Goal: Transaction & Acquisition: Purchase product/service

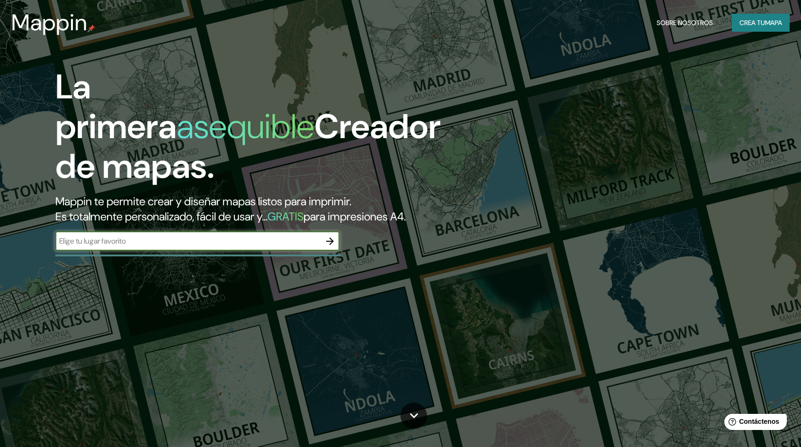
click at [164, 245] on input "text" at bounding box center [187, 241] width 265 height 11
click at [333, 241] on icon "button" at bounding box center [329, 241] width 11 height 11
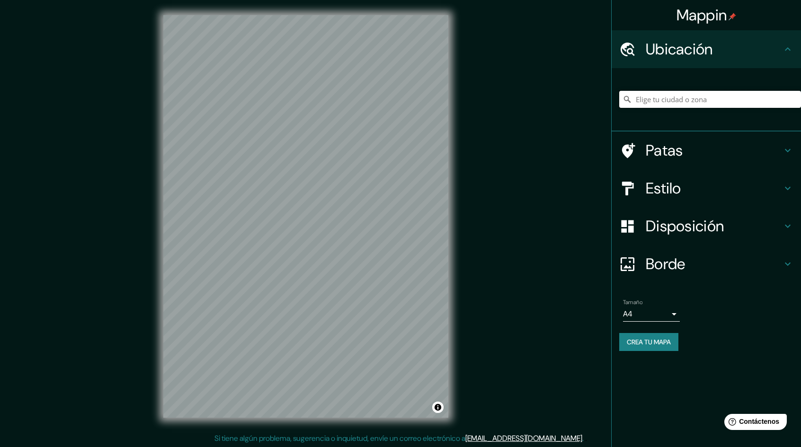
click at [694, 93] on input "Elige tu ciudad o zona" at bounding box center [710, 99] width 182 height 17
click at [751, 95] on input "[GEOGRAPHIC_DATA][US_STATE], [GEOGRAPHIC_DATA]" at bounding box center [710, 99] width 182 height 17
click at [750, 97] on input "[GEOGRAPHIC_DATA][US_STATE], [GEOGRAPHIC_DATA]" at bounding box center [710, 99] width 182 height 17
click at [750, 99] on input "[GEOGRAPHIC_DATA][US_STATE], [GEOGRAPHIC_DATA]" at bounding box center [710, 99] width 182 height 17
type input "[GEOGRAPHIC_DATA][US_STATE], [GEOGRAPHIC_DATA]"
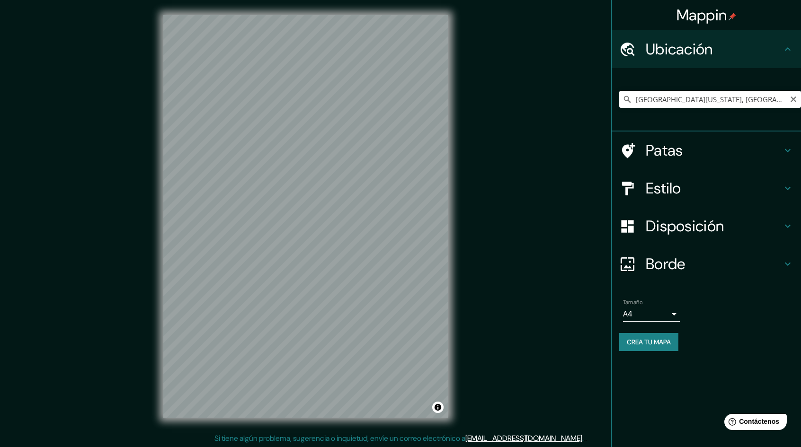
click at [796, 98] on icon "Claro" at bounding box center [794, 100] width 8 height 8
click at [750, 101] on input "Elige tu ciudad o zona" at bounding box center [710, 99] width 182 height 17
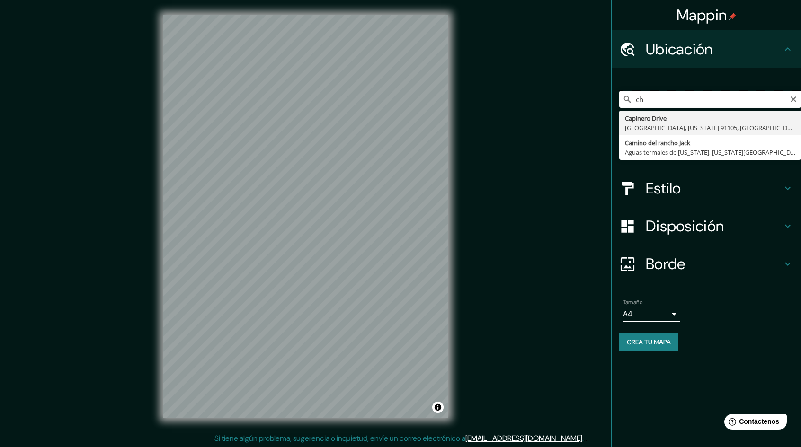
type input "c"
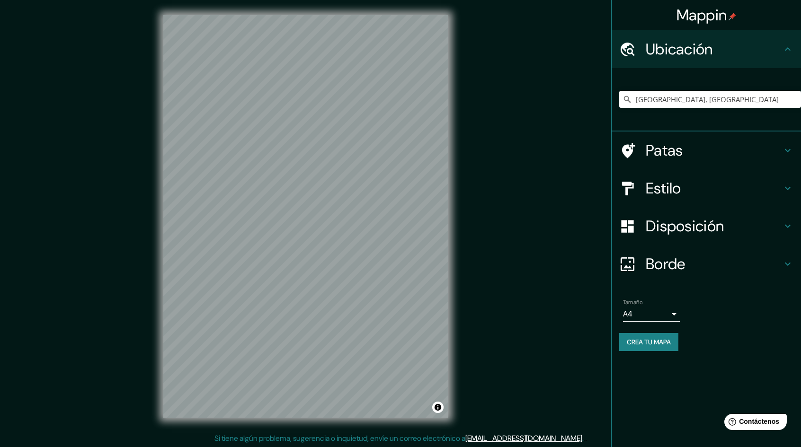
scroll to position [0, 0]
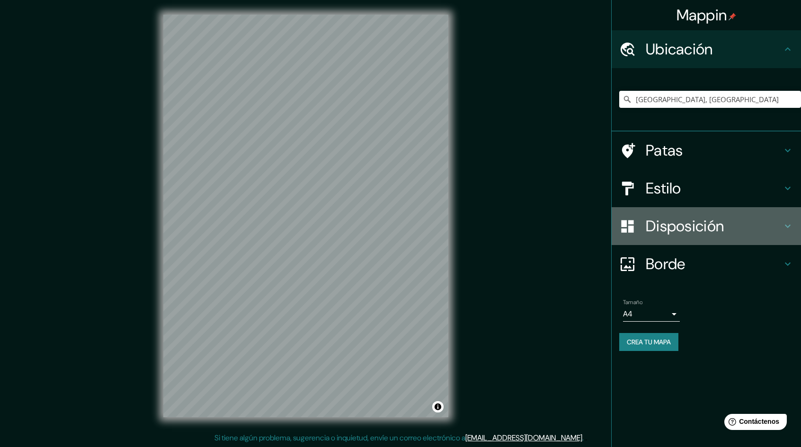
click at [653, 221] on font "Disposición" at bounding box center [685, 226] width 78 height 20
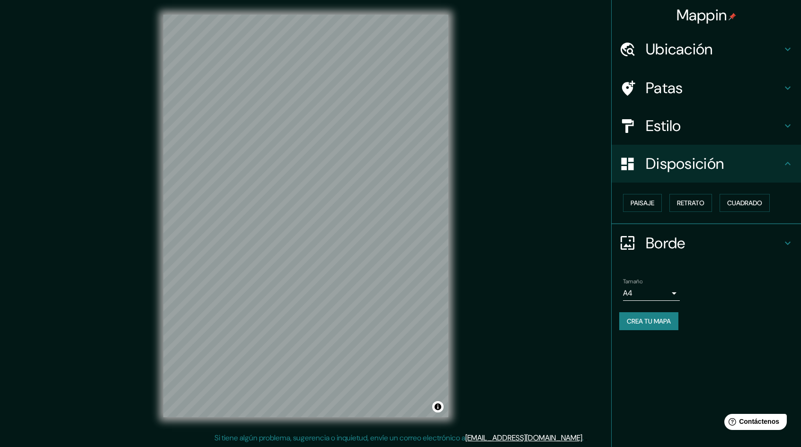
click at [669, 163] on font "Disposición" at bounding box center [685, 164] width 78 height 20
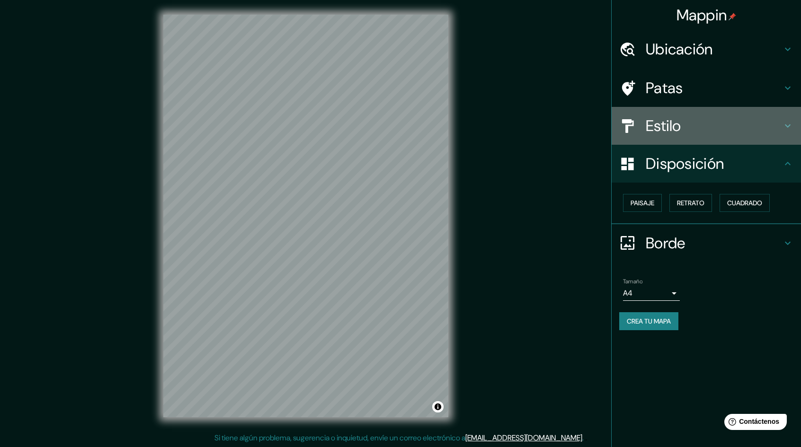
click at [679, 126] on font "Estilo" at bounding box center [664, 126] width 36 height 20
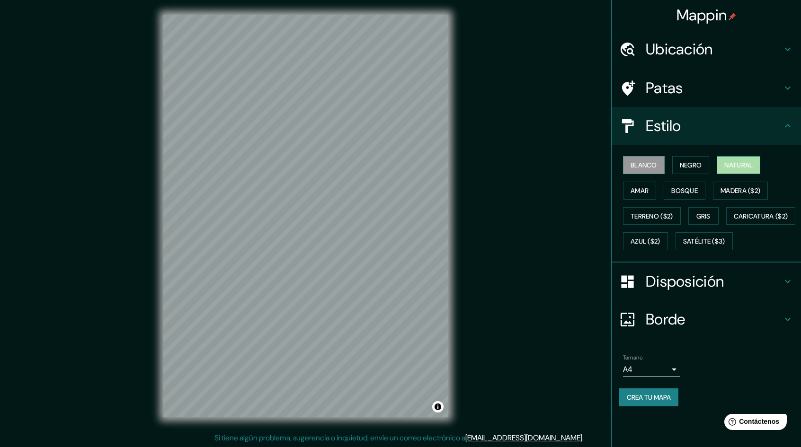
click at [752, 163] on font "Natural" at bounding box center [738, 165] width 28 height 9
drag, startPoint x: 655, startPoint y: 212, endPoint x: 692, endPoint y: 187, distance: 44.6
click at [686, 190] on div "Blanco Negro Natural Amar Bosque Madera ($2) Terreno ($2) Gris Caricatura ($2) …" at bounding box center [710, 203] width 182 height 102
click at [691, 190] on font "Bosque" at bounding box center [684, 191] width 27 height 9
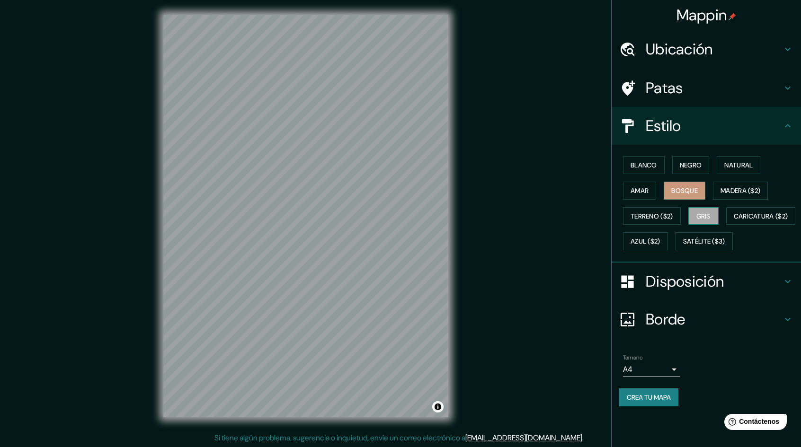
click at [718, 213] on button "Gris" at bounding box center [703, 216] width 30 height 18
click at [633, 187] on font "Amar" at bounding box center [640, 191] width 18 height 9
click at [636, 169] on font "Blanco" at bounding box center [644, 165] width 27 height 9
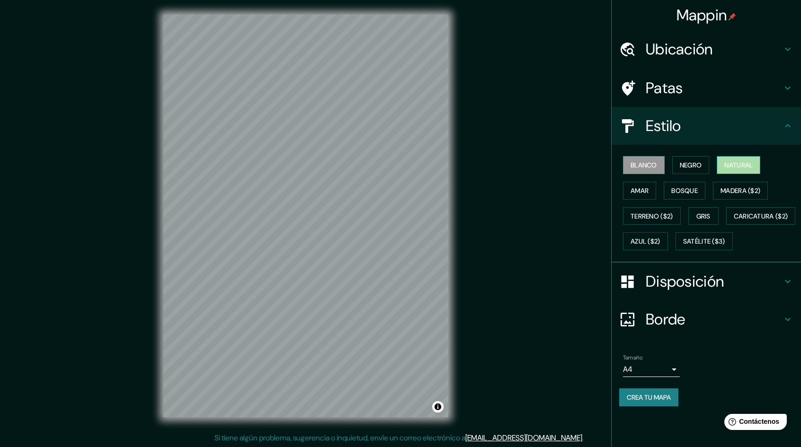
click at [740, 162] on font "Natural" at bounding box center [738, 165] width 28 height 9
click at [690, 48] on font "Ubicación" at bounding box center [679, 49] width 67 height 20
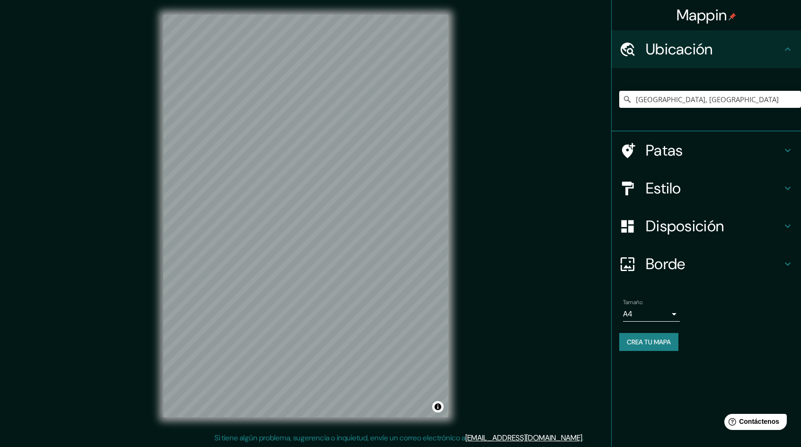
click at [668, 142] on font "Patas" at bounding box center [664, 151] width 37 height 20
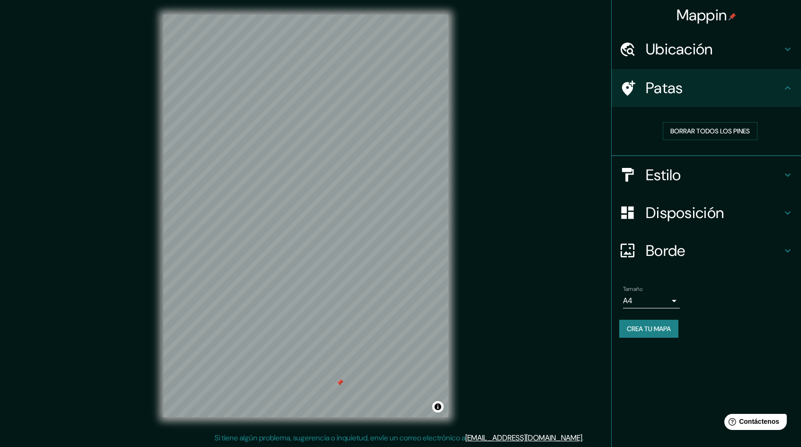
click at [337, 381] on div at bounding box center [340, 383] width 8 height 8
click at [449, 240] on div "© Mapbox © OpenStreetMap Improve this map" at bounding box center [305, 216] width 315 height 433
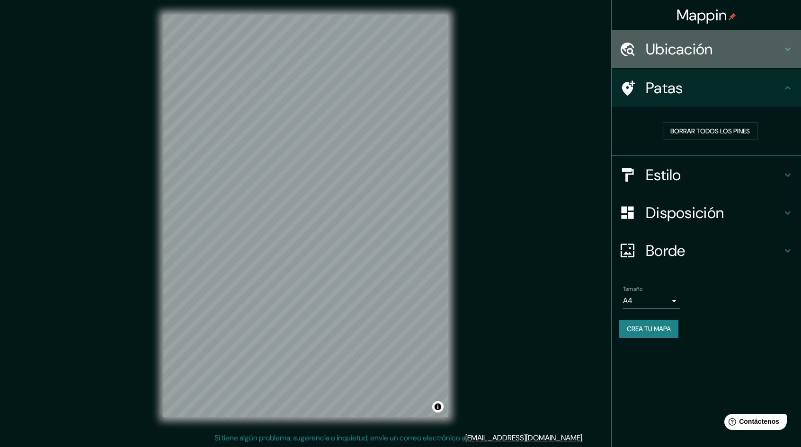
click at [775, 50] on h4 "Ubicación" at bounding box center [714, 49] width 136 height 19
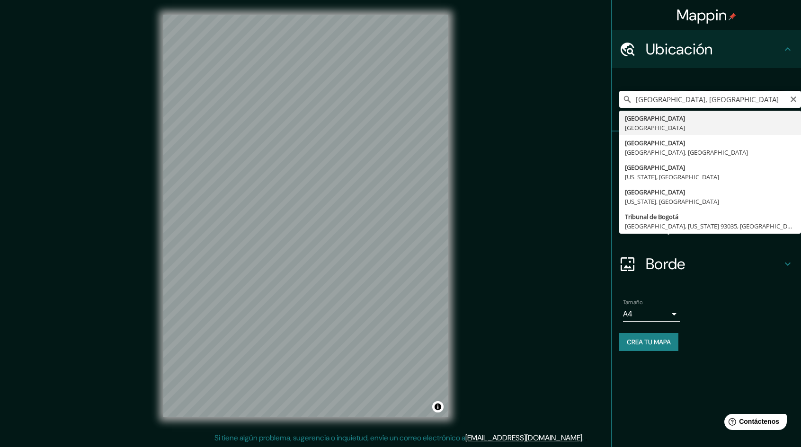
click at [741, 101] on input "[GEOGRAPHIC_DATA], [GEOGRAPHIC_DATA]" at bounding box center [710, 99] width 182 height 17
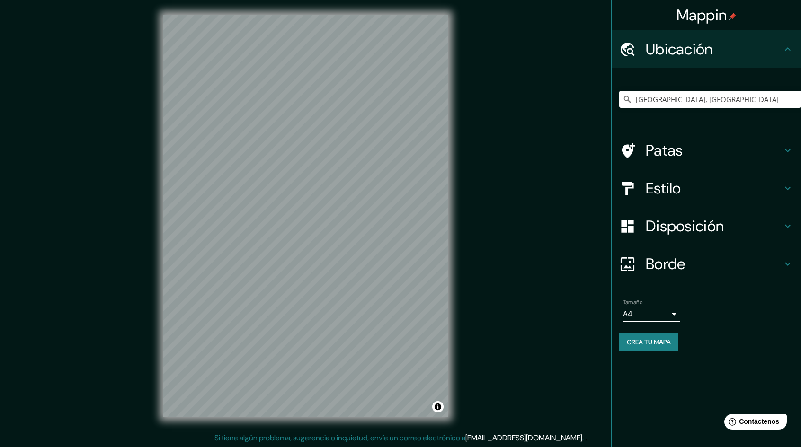
click at [507, 214] on div "Mappin Ubicación [GEOGRAPHIC_DATA], [GEOGRAPHIC_DATA] [GEOGRAPHIC_DATA] [GEOGRA…" at bounding box center [400, 224] width 801 height 448
click at [716, 95] on input "[GEOGRAPHIC_DATA], [GEOGRAPHIC_DATA]" at bounding box center [710, 99] width 182 height 17
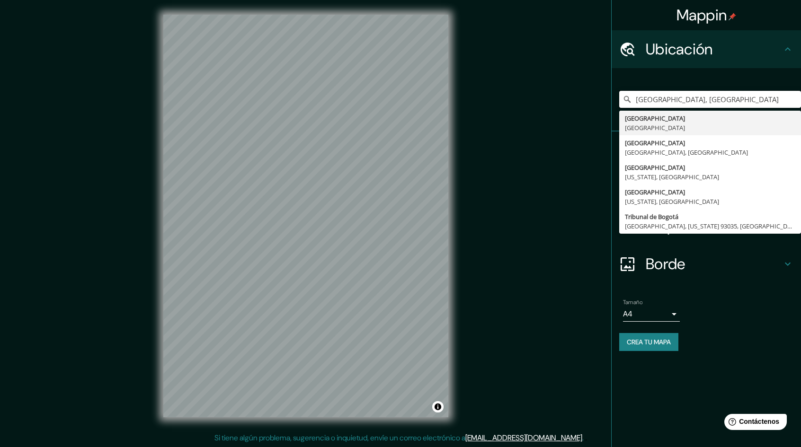
drag, startPoint x: 716, startPoint y: 95, endPoint x: 594, endPoint y: 102, distance: 122.3
click at [594, 102] on div "Mappin Ubicación [GEOGRAPHIC_DATA], [GEOGRAPHIC_DATA] [GEOGRAPHIC_DATA] [GEOGRA…" at bounding box center [400, 224] width 801 height 448
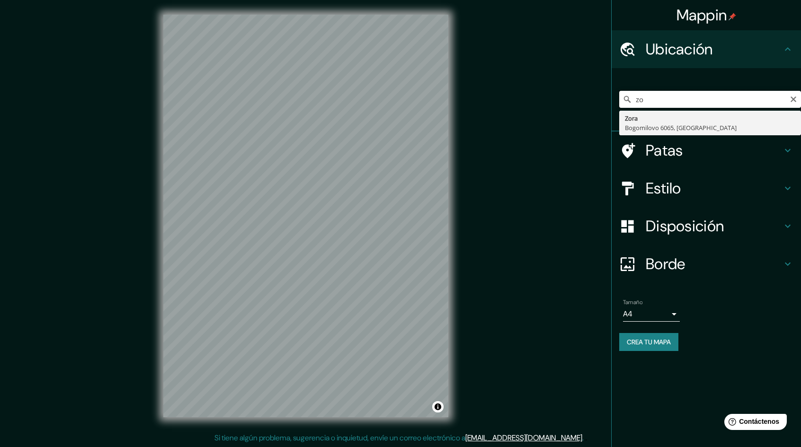
type input "z"
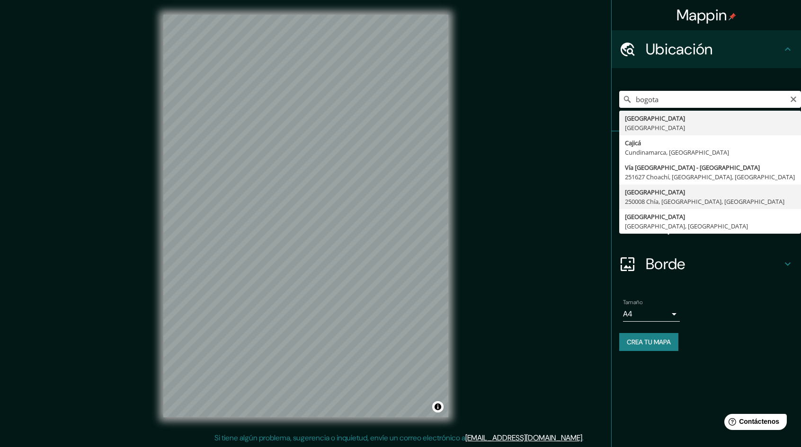
scroll to position [0, 0]
type input "bogota"
